Goal: Task Accomplishment & Management: Use online tool/utility

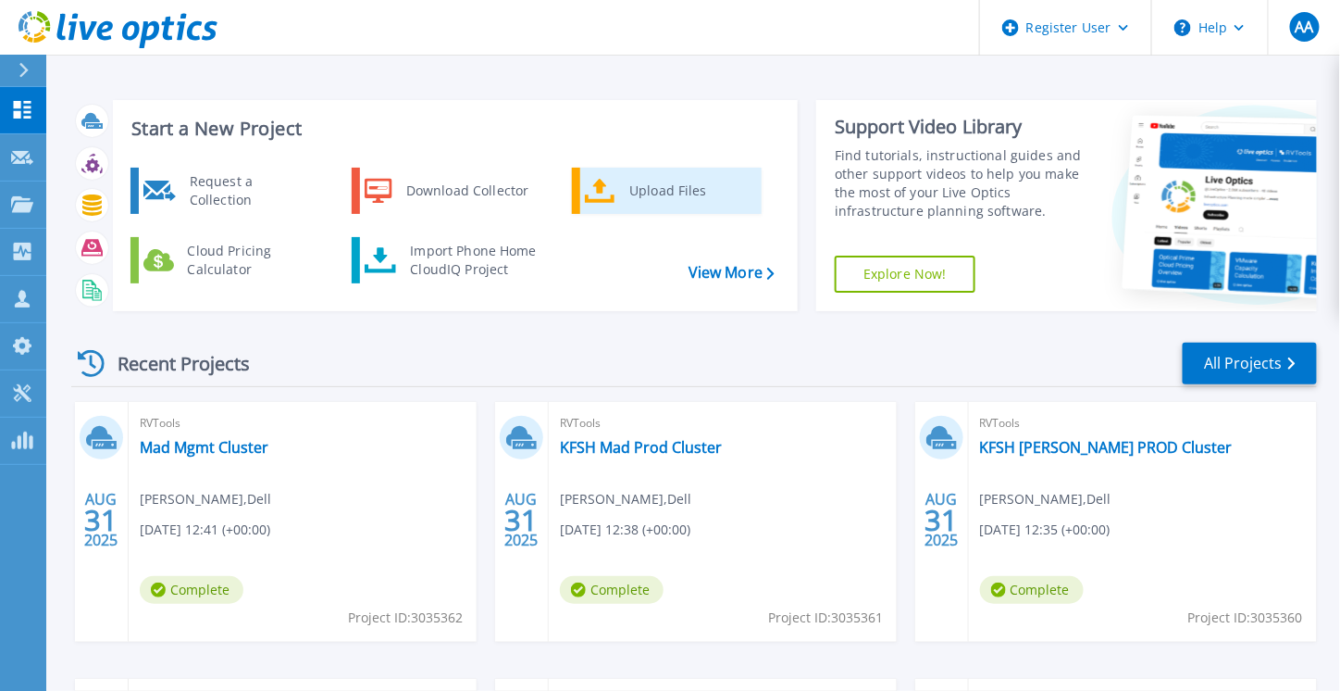
click at [597, 199] on icon at bounding box center [600, 191] width 31 height 27
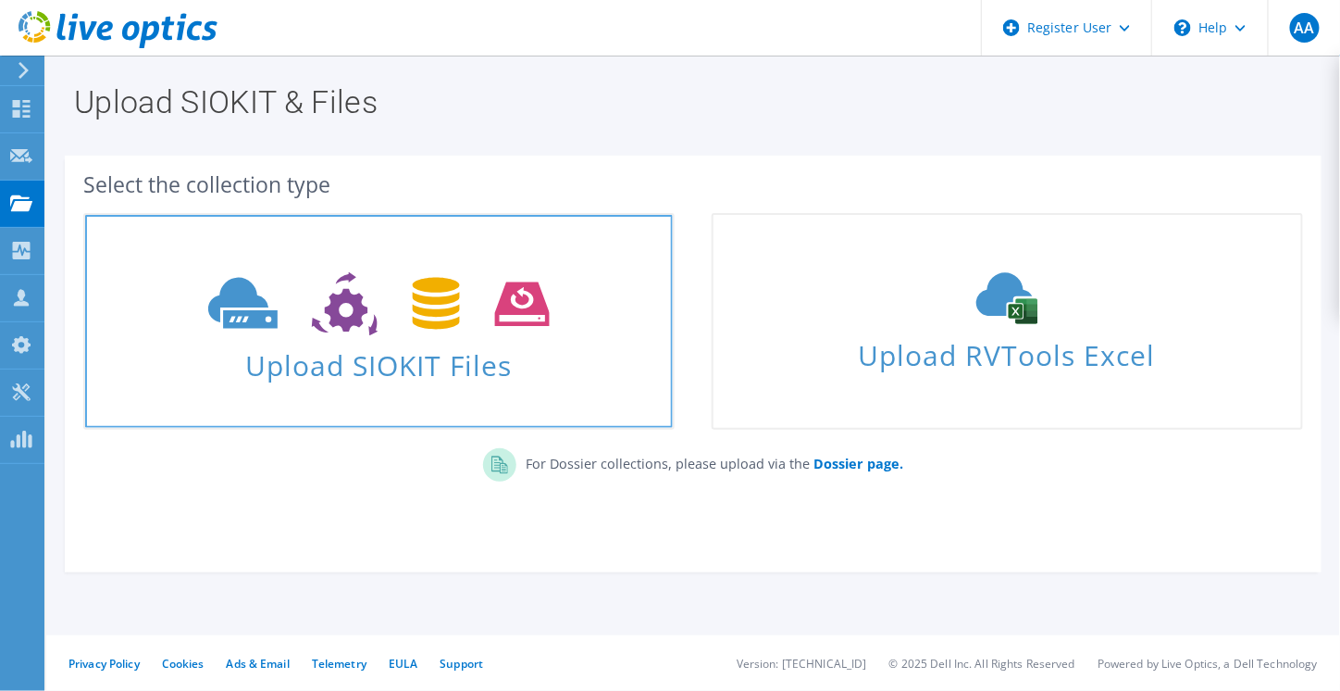
click at [464, 326] on icon at bounding box center [379, 304] width 342 height 64
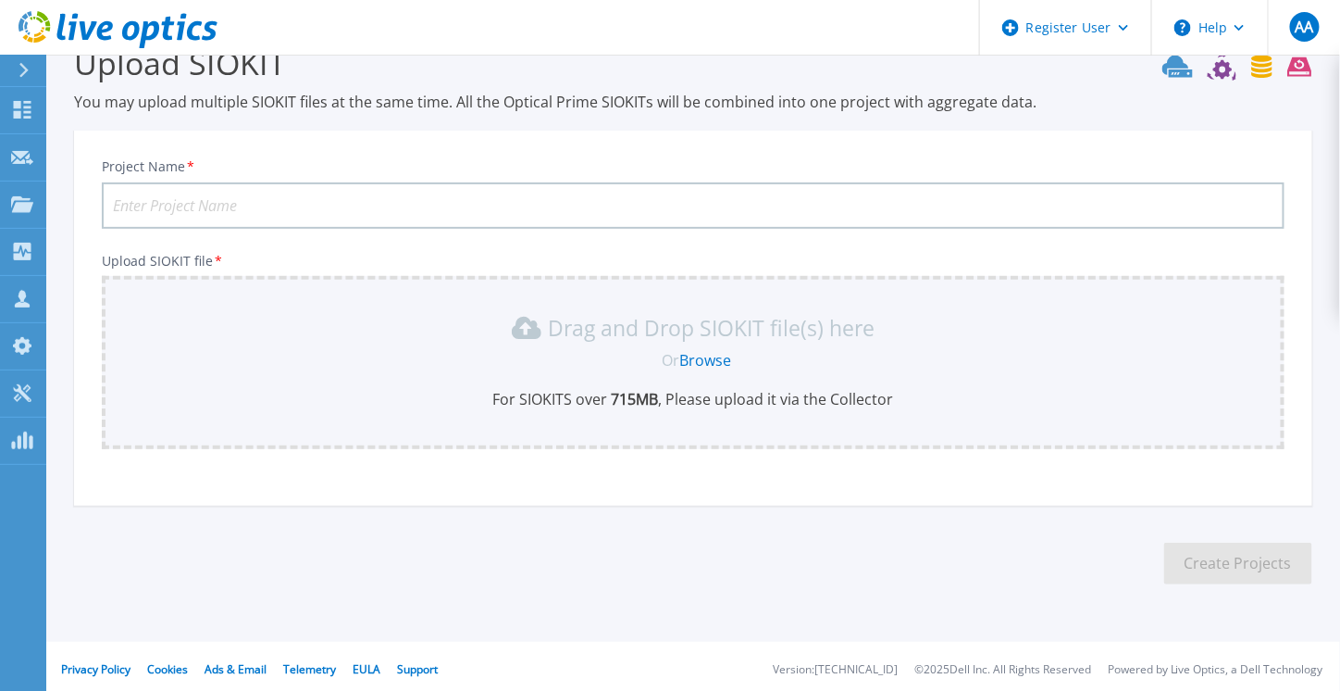
scroll to position [46, 0]
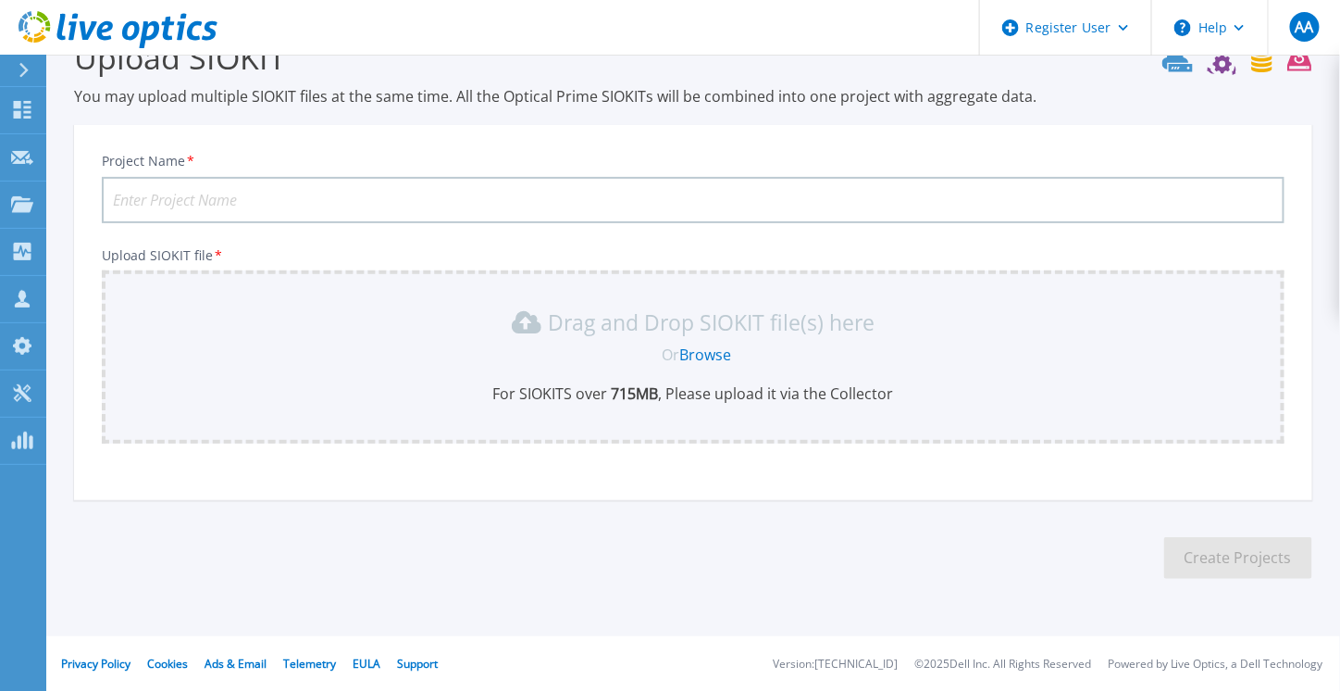
click at [491, 185] on input "Project Name *" at bounding box center [693, 200] width 1183 height 46
type input "Alula Virtual Clusters"
click at [571, 349] on div "Or Browse" at bounding box center [696, 354] width 1153 height 20
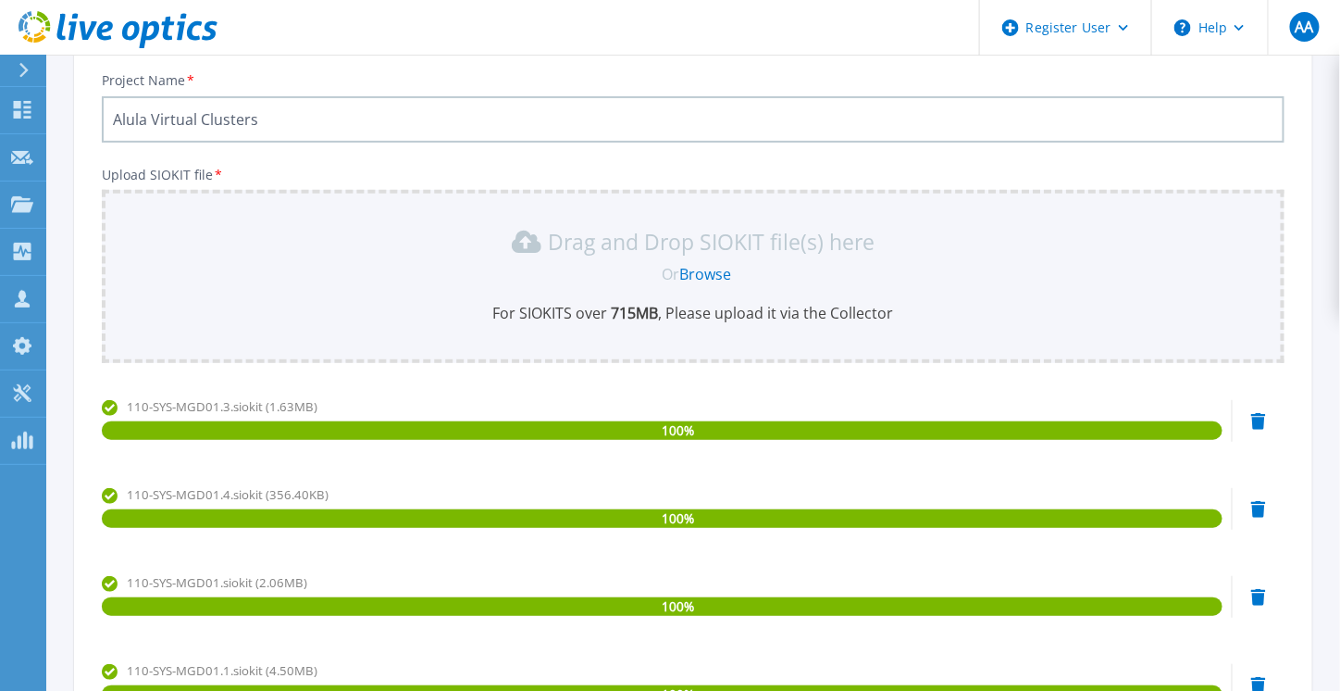
scroll to position [486, 0]
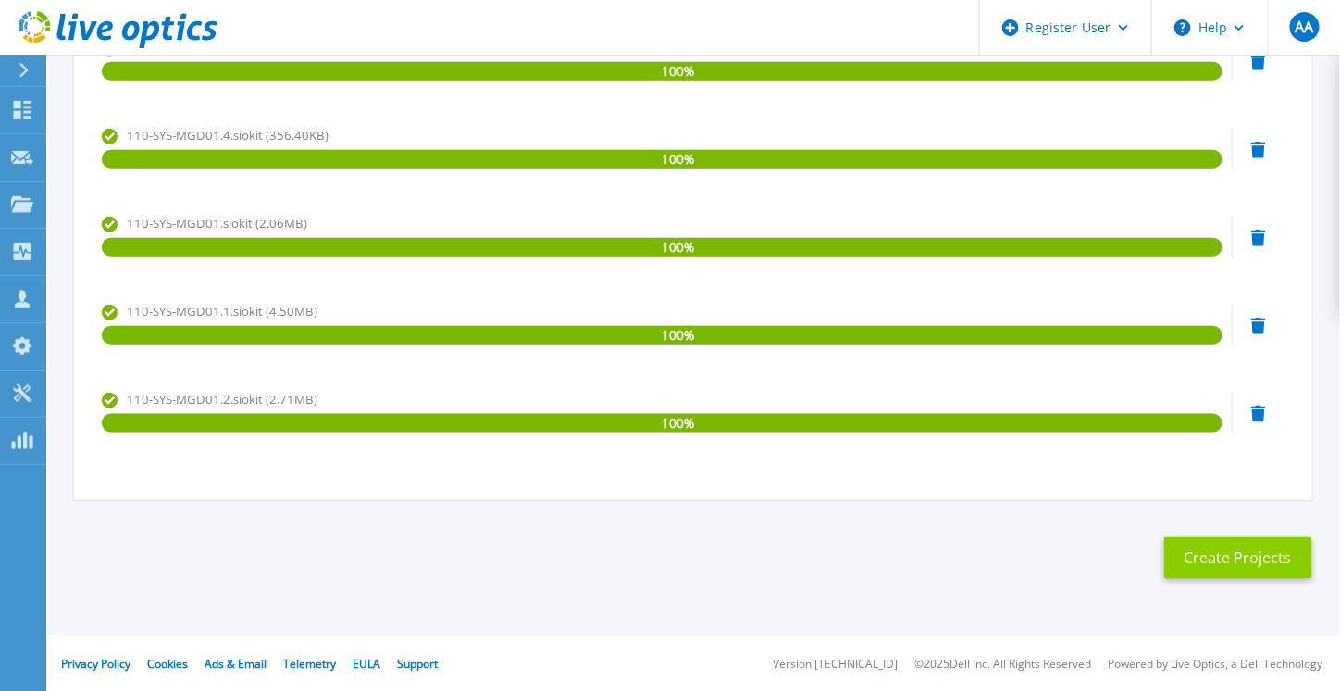
click at [1196, 553] on button "Create Projects" at bounding box center [1238, 558] width 148 height 42
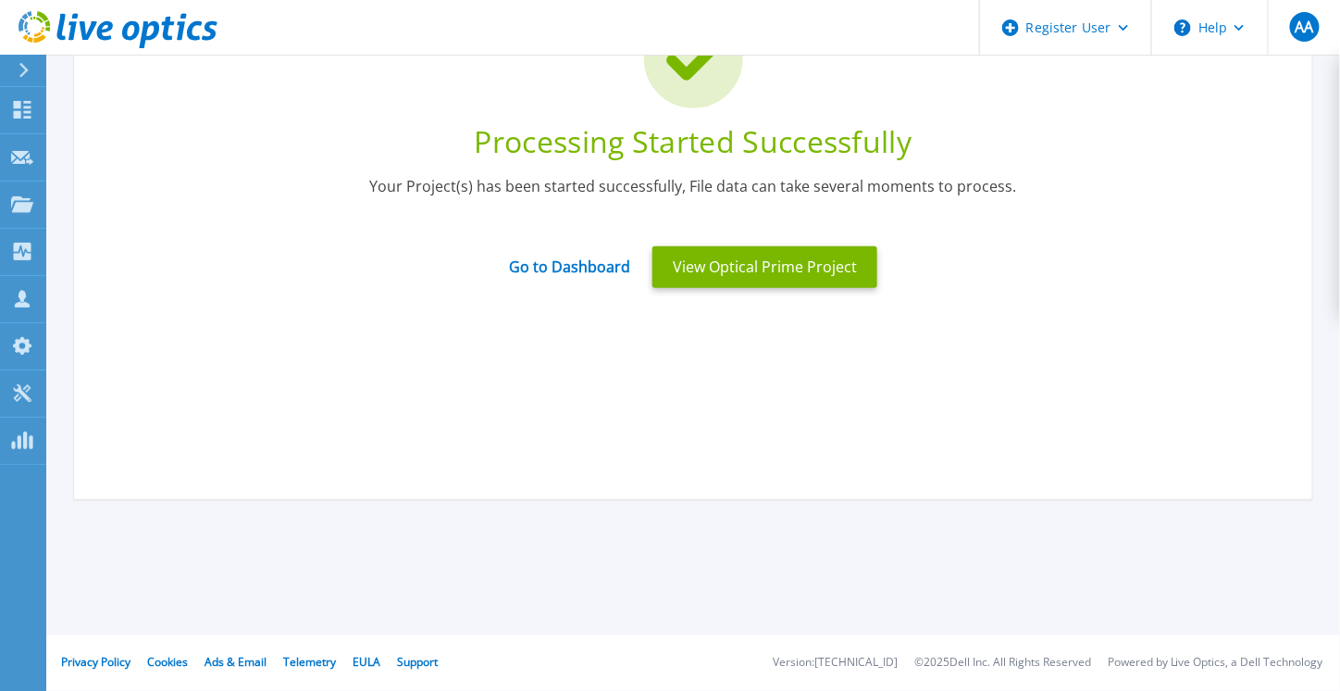
scroll to position [188, 0]
click at [578, 274] on link "Go to Dashboard" at bounding box center [569, 261] width 121 height 36
